Goal: Information Seeking & Learning: Learn about a topic

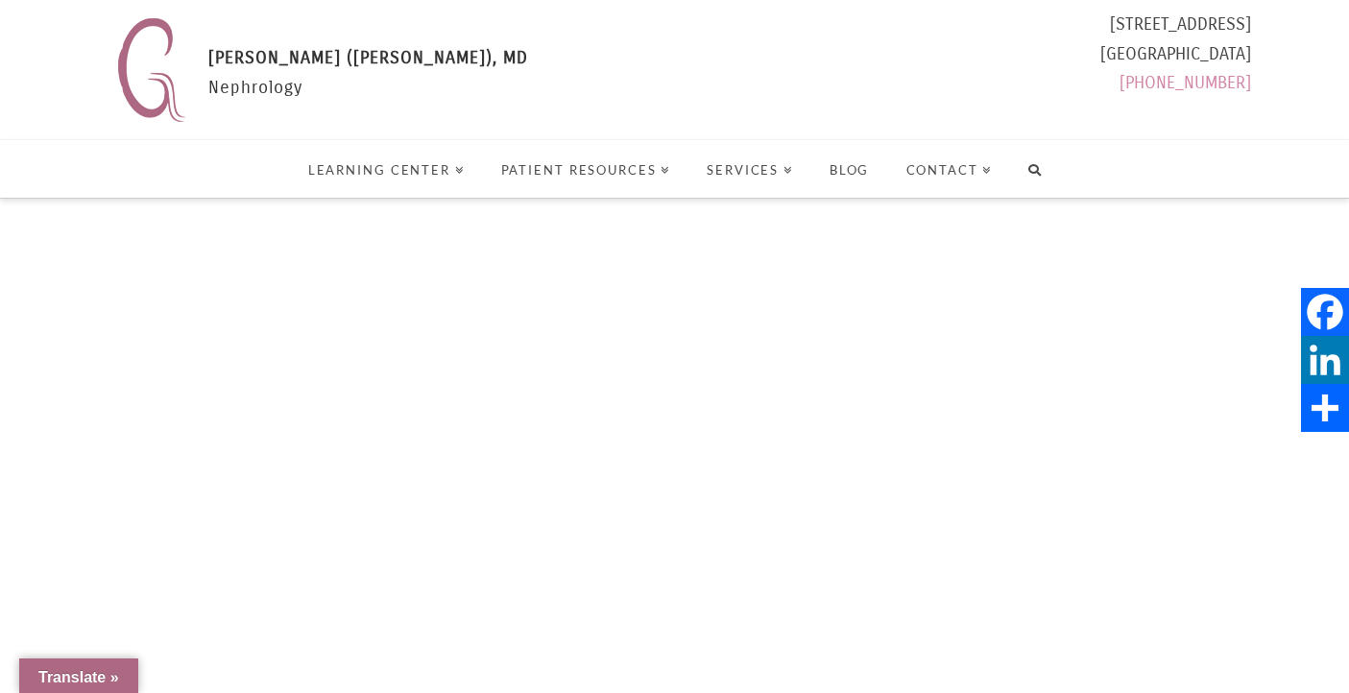
select select "Language Translate Widget"
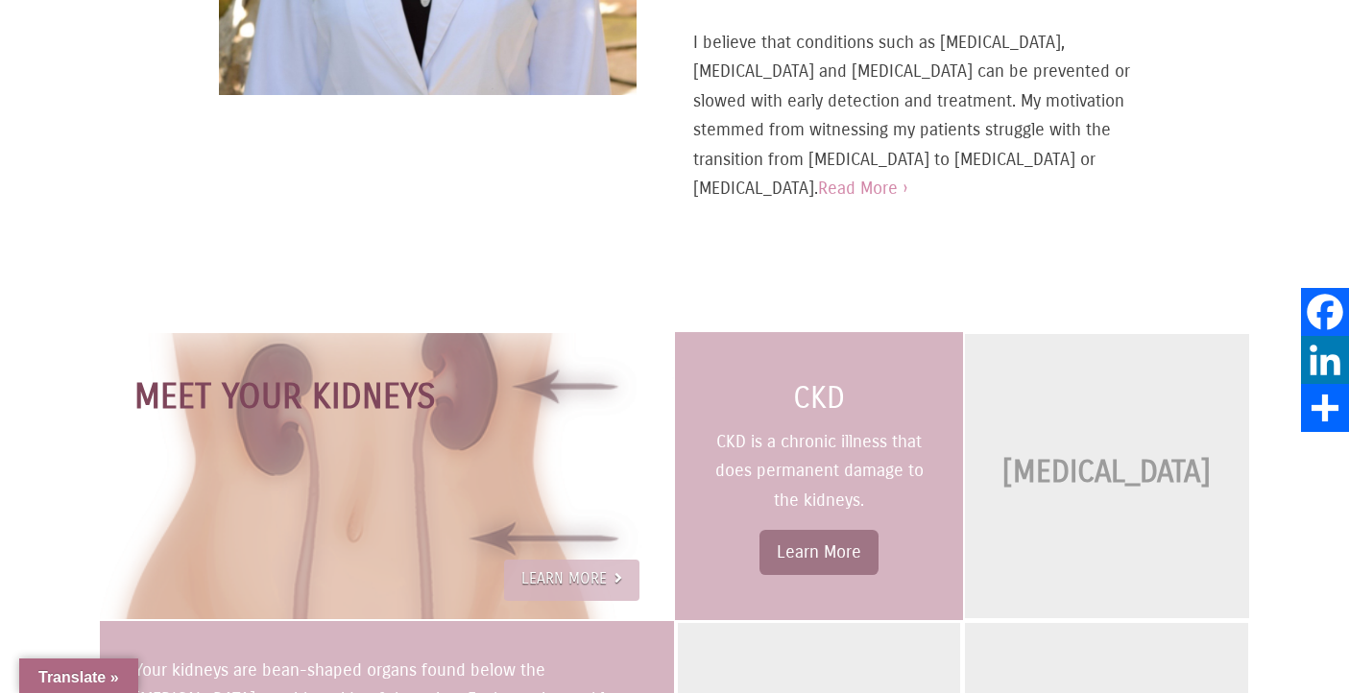
scroll to position [1296, 0]
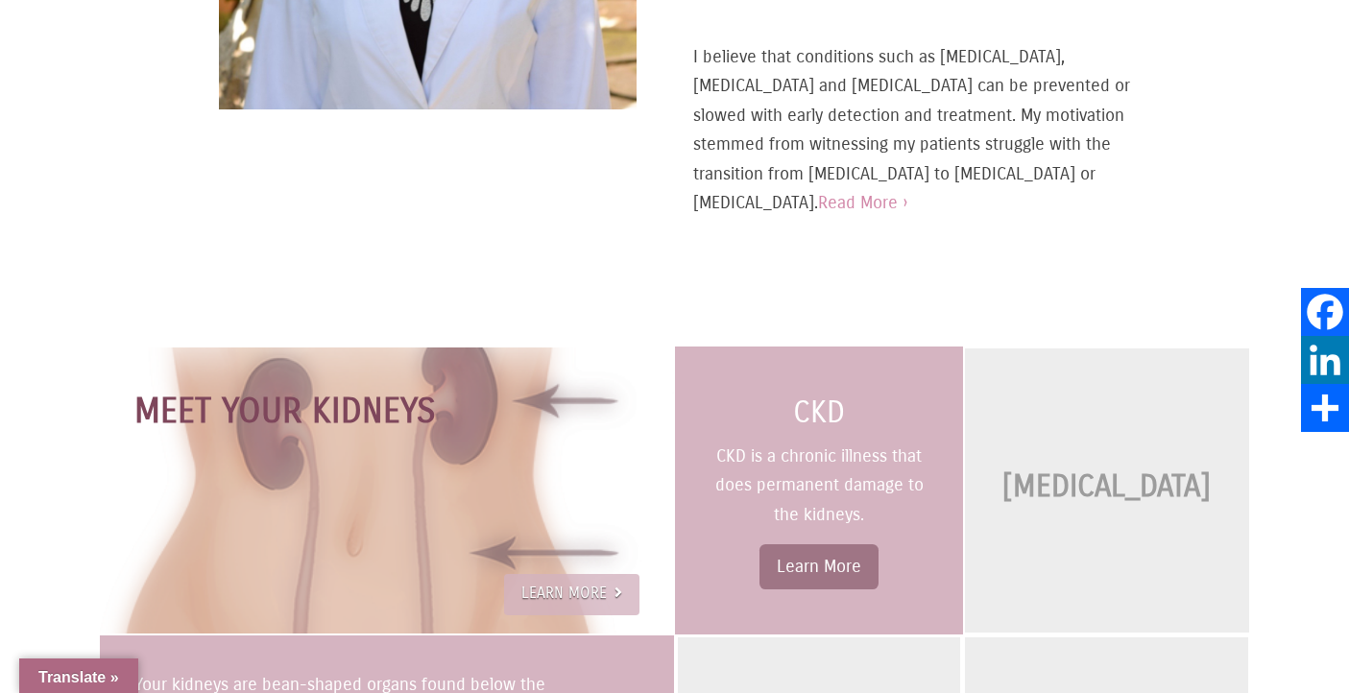
click at [814, 563] on link "Learn More" at bounding box center [818, 566] width 119 height 46
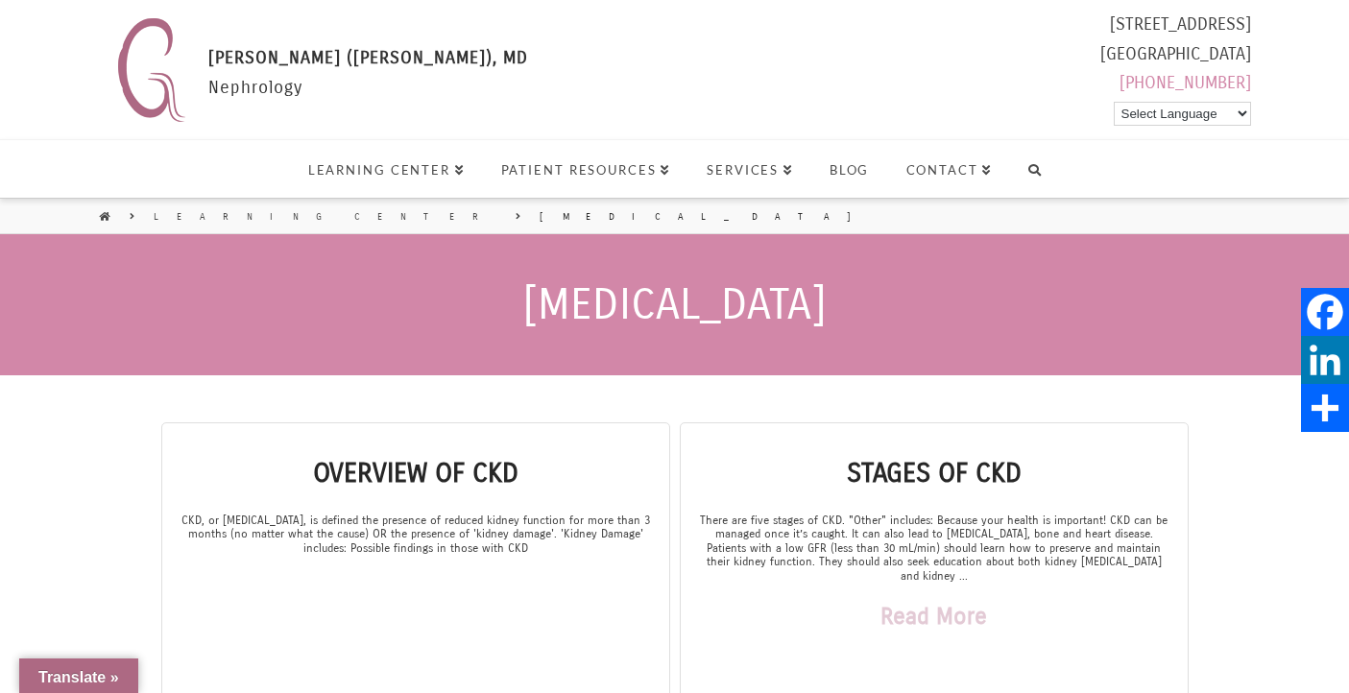
click at [940, 601] on link "Read More" at bounding box center [933, 616] width 107 height 67
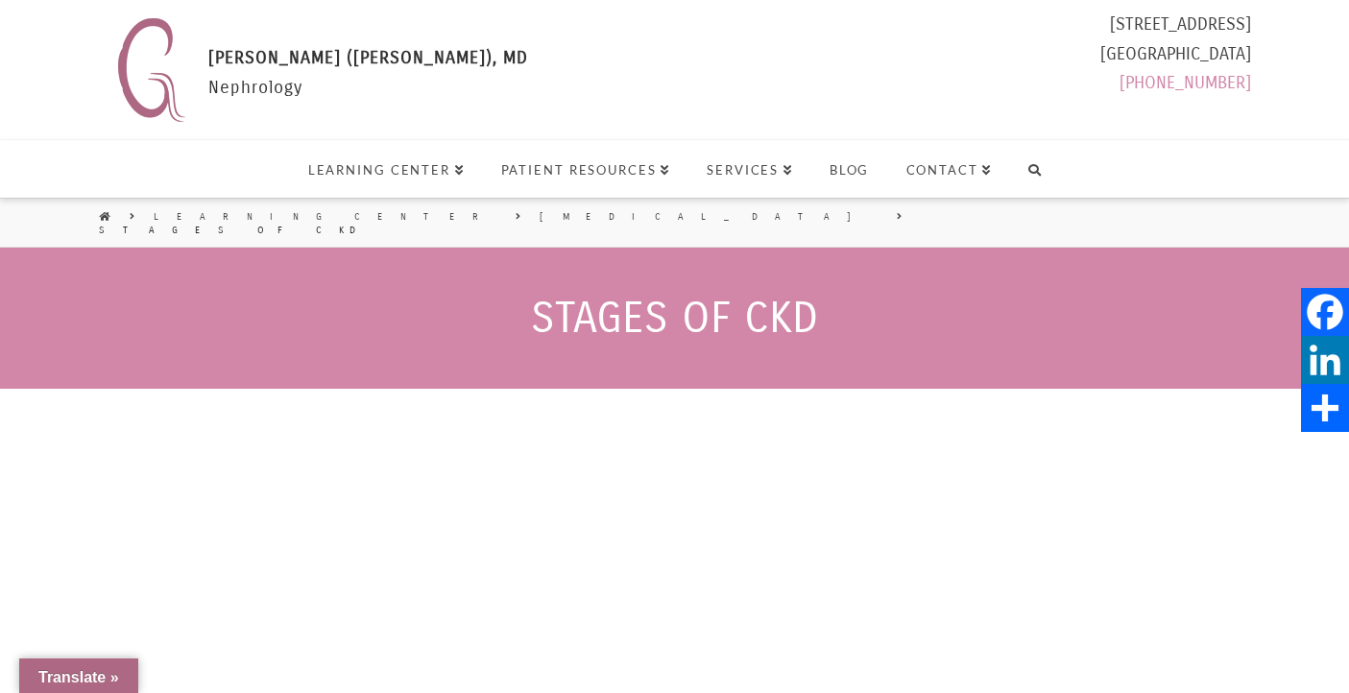
select select "Language Translate Widget"
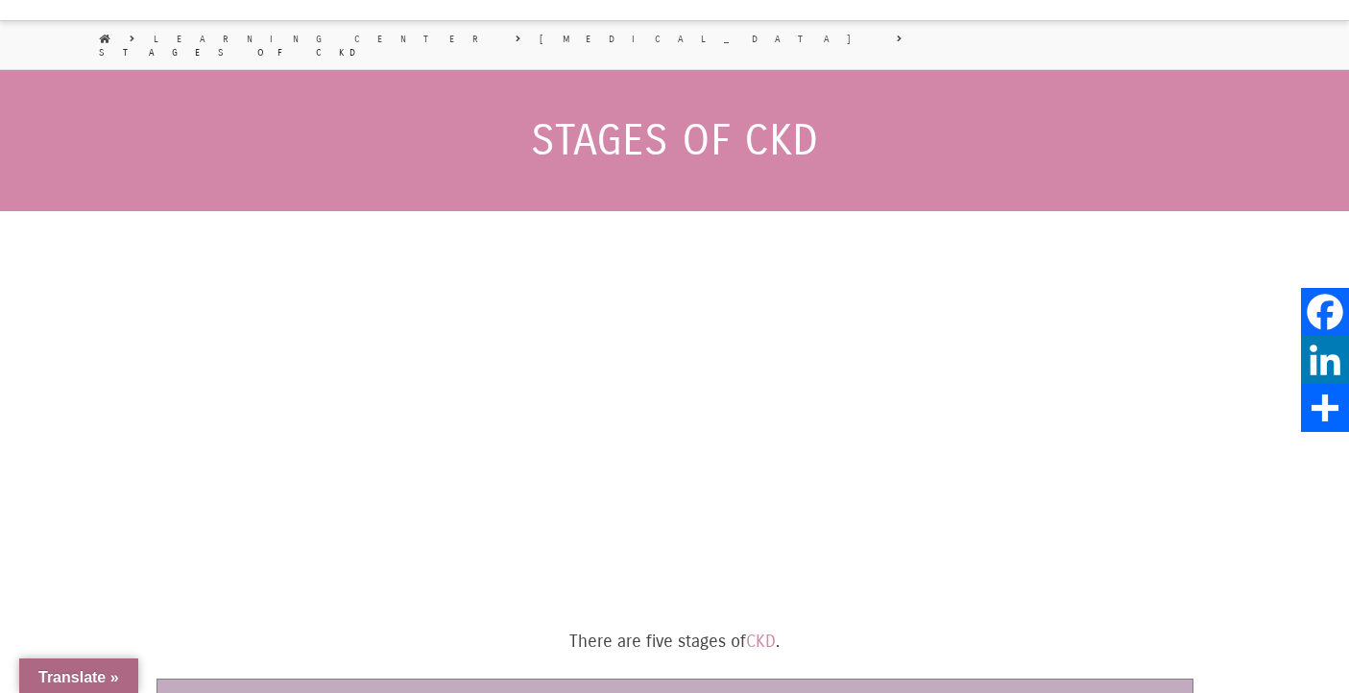
scroll to position [192, 0]
